Goal: Task Accomplishment & Management: Manage account settings

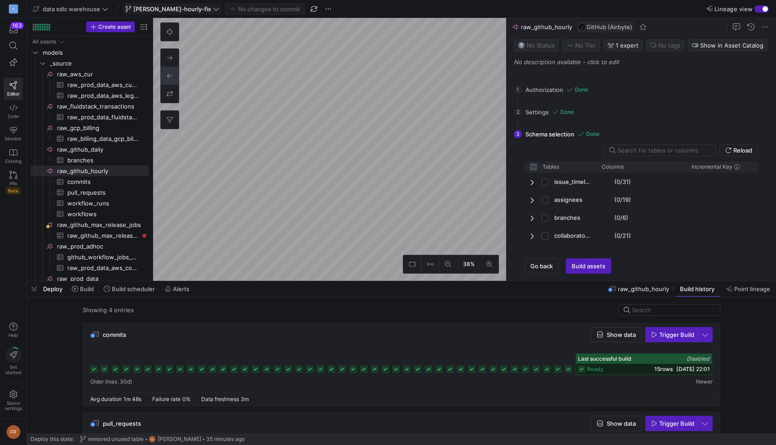
click at [149, 7] on span "[PERSON_NAME]-hourly-fix" at bounding box center [172, 8] width 78 height 7
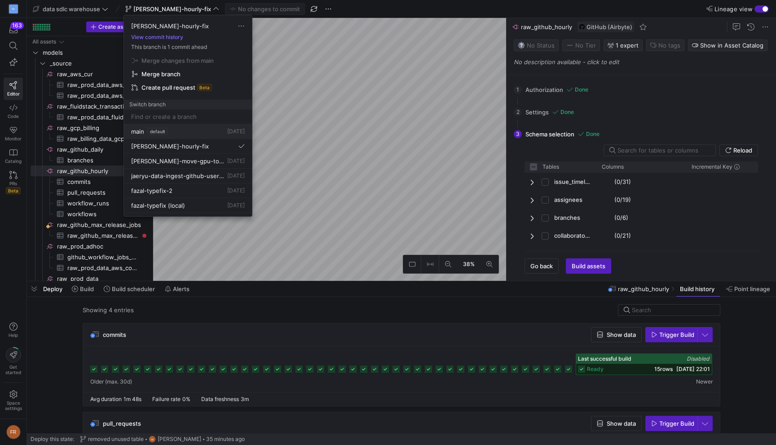
click at [177, 128] on div "main default [DATE]" at bounding box center [188, 131] width 114 height 7
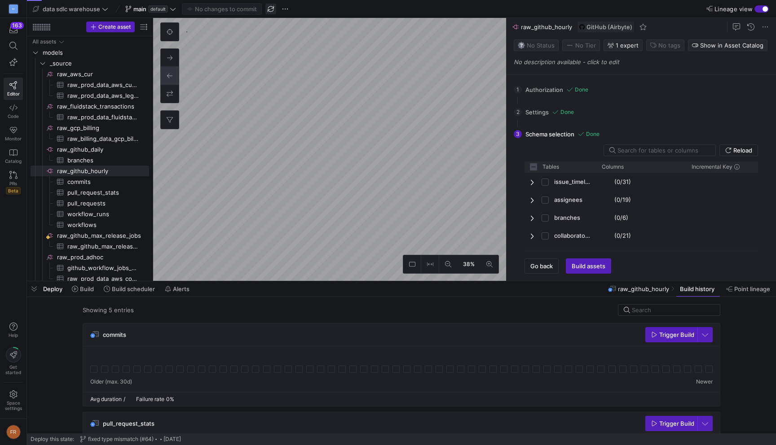
click at [272, 12] on span "button" at bounding box center [270, 9] width 11 height 11
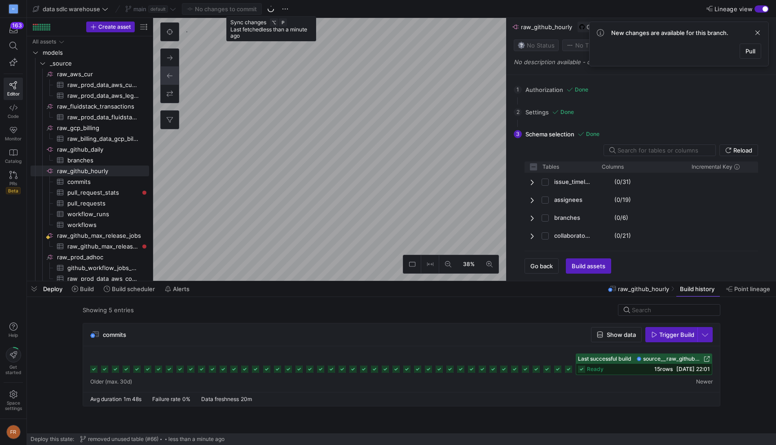
checkbox input "false"
